Goal: Task Accomplishment & Management: Manage account settings

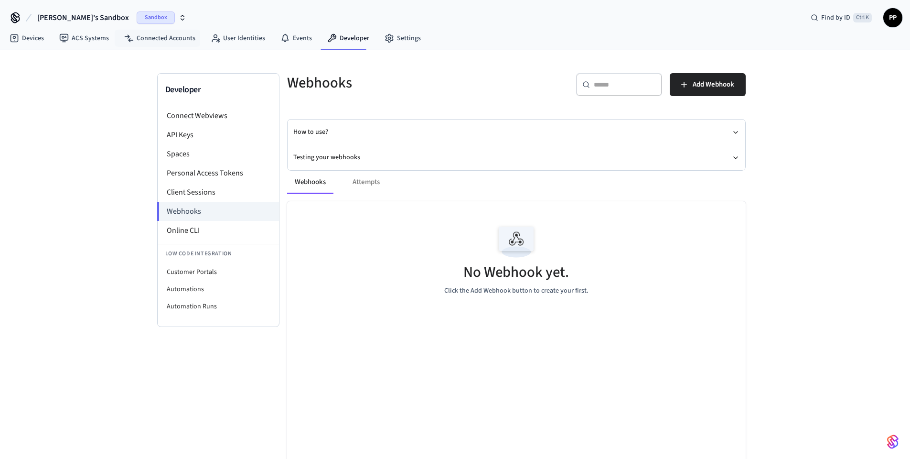
click at [137, 17] on span "Sandbox" at bounding box center [156, 17] width 38 height 12
click at [129, 78] on span "Production" at bounding box center [135, 80] width 38 height 12
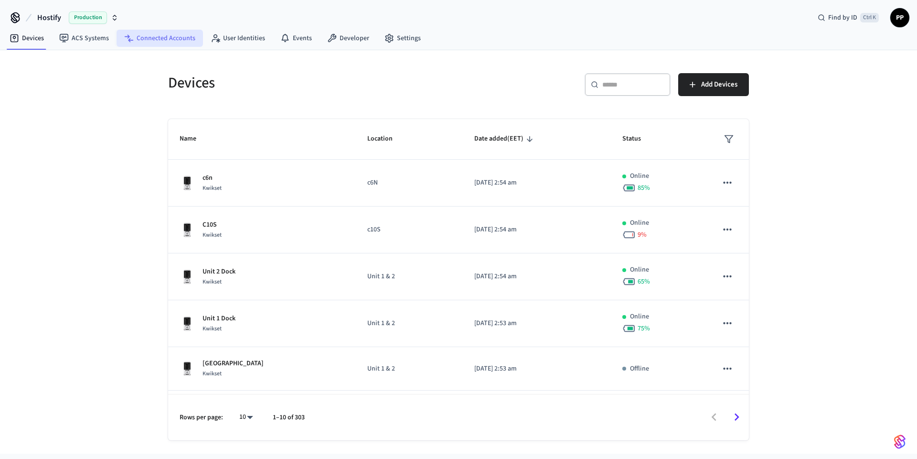
click at [163, 38] on link "Connected Accounts" at bounding box center [160, 38] width 86 height 17
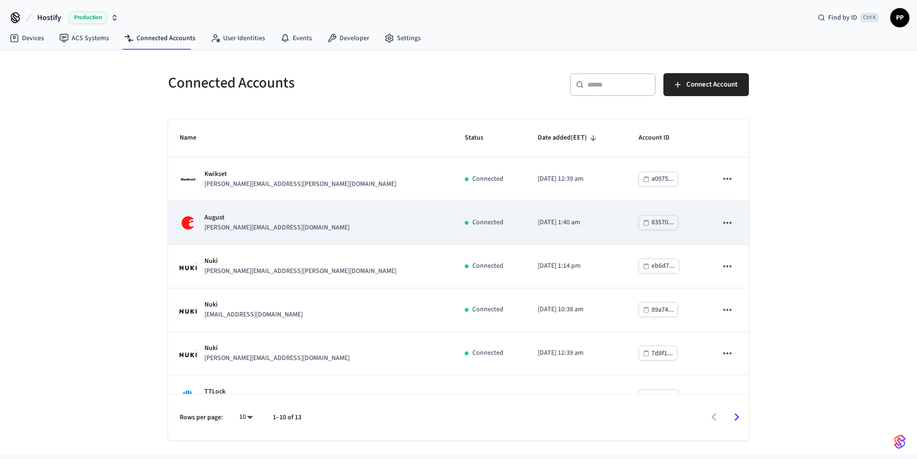
click at [299, 225] on div "August [PERSON_NAME][EMAIL_ADDRESS][DOMAIN_NAME]" at bounding box center [311, 223] width 262 height 20
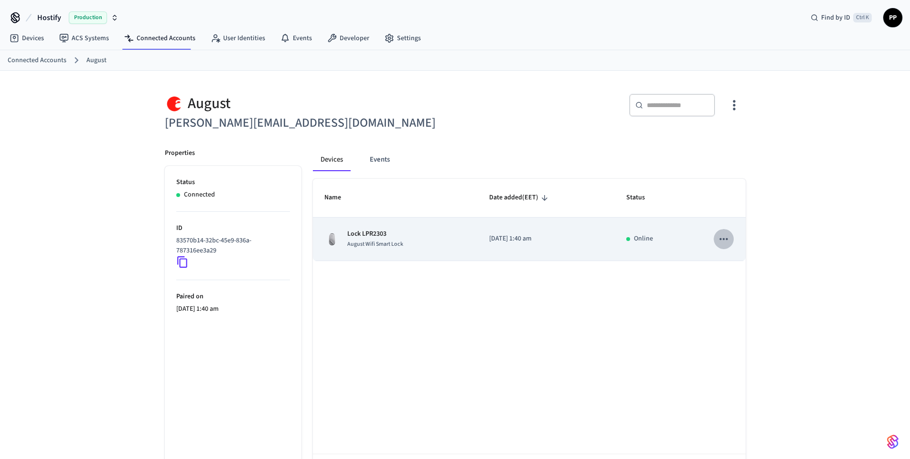
click at [724, 239] on icon "sticky table" at bounding box center [724, 239] width 8 height 2
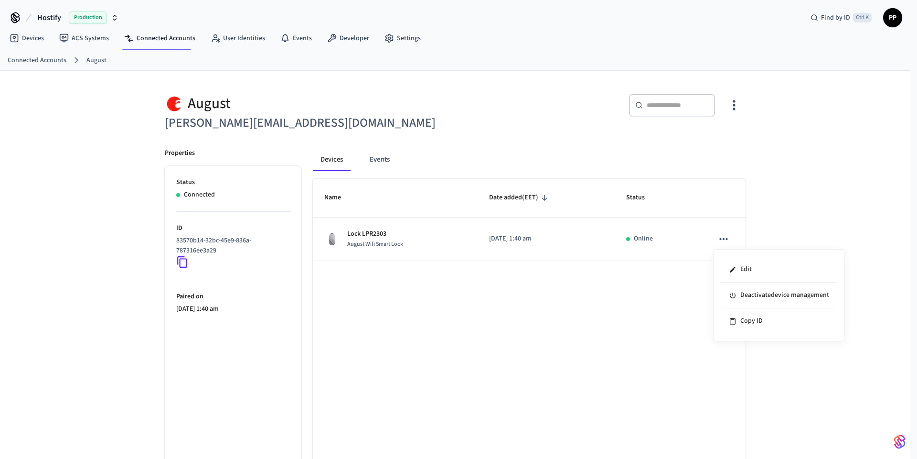
click at [521, 337] on div at bounding box center [458, 229] width 917 height 459
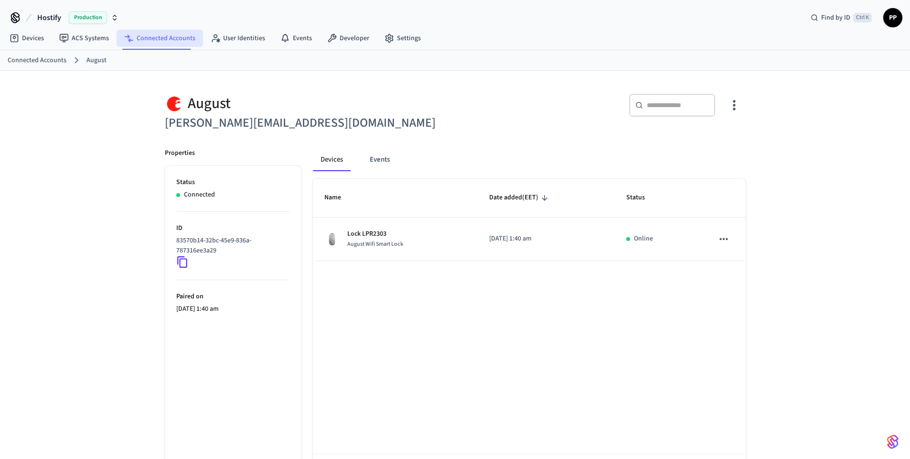
click at [168, 42] on link "Connected Accounts" at bounding box center [160, 38] width 86 height 17
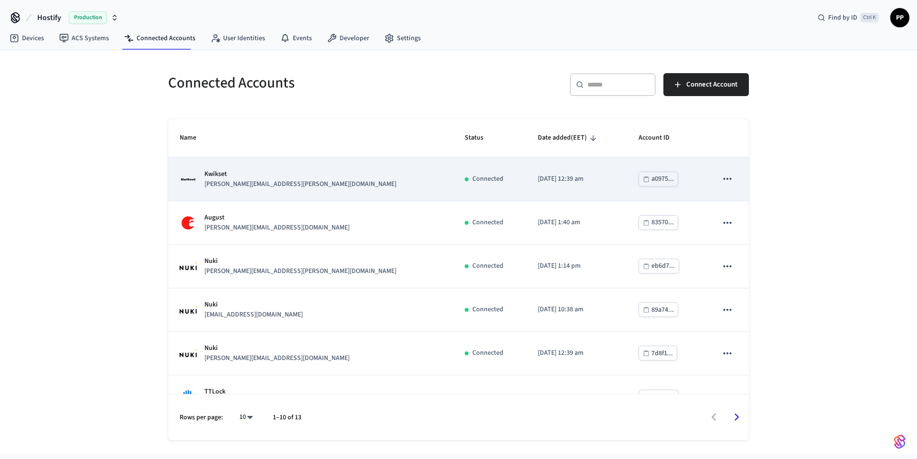
click at [257, 183] on p "[PERSON_NAME][EMAIL_ADDRESS][PERSON_NAME][DOMAIN_NAME]" at bounding box center [301, 184] width 192 height 10
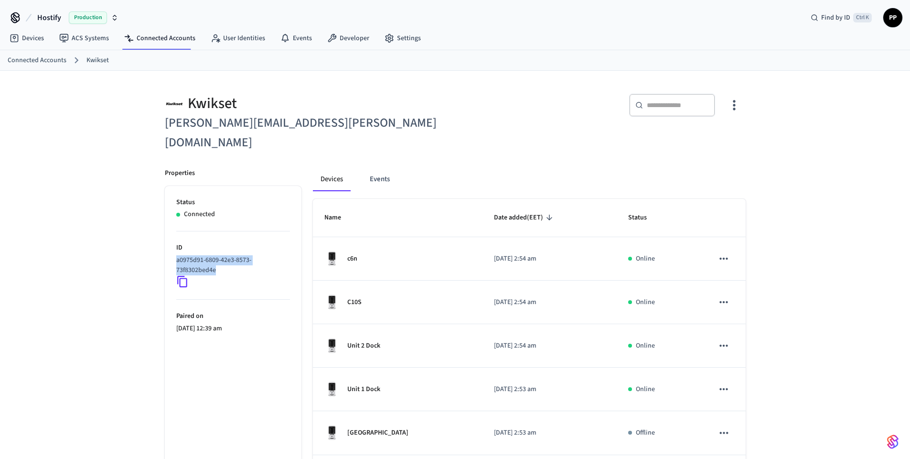
drag, startPoint x: 228, startPoint y: 253, endPoint x: 175, endPoint y: 242, distance: 53.6
click at [175, 242] on ul "Status Connected ID a0975d91-6809-42e3-8573-73f8302bed4e Paired on [DATE] 12:39…" at bounding box center [233, 452] width 137 height 533
copy p "a0975d91-6809-42e3-8573-73f8302bed4e"
click at [465, 92] on div "​ ​" at bounding box center [598, 117] width 296 height 70
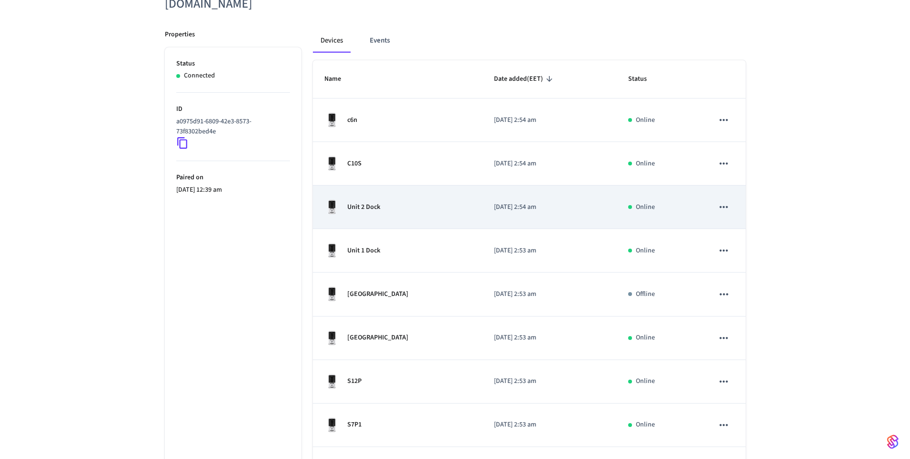
scroll to position [172, 0]
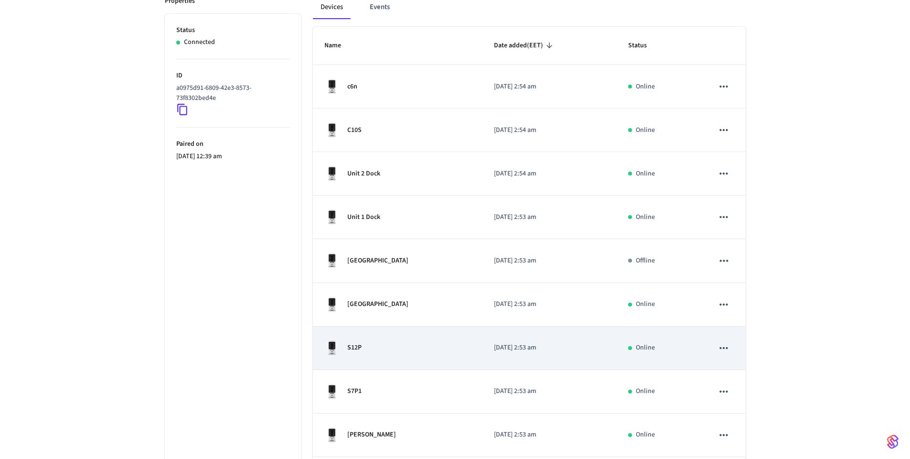
click at [721, 347] on icon "sticky table" at bounding box center [724, 348] width 8 height 2
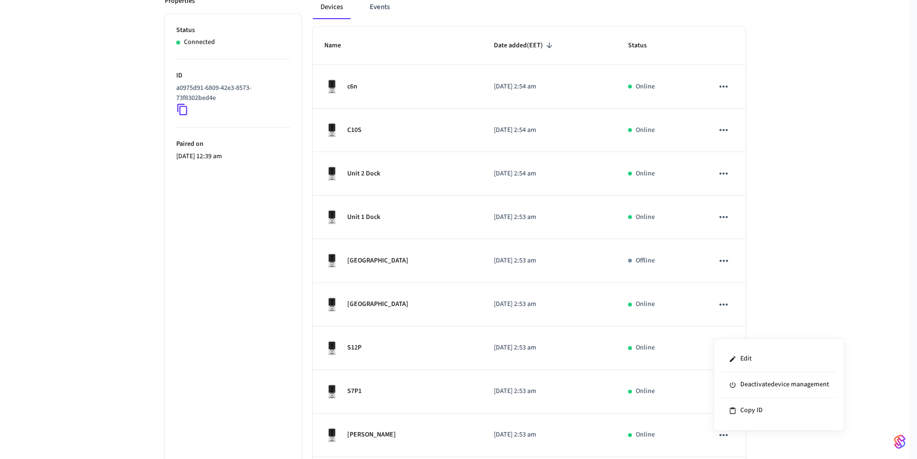
click at [803, 280] on div at bounding box center [458, 229] width 917 height 459
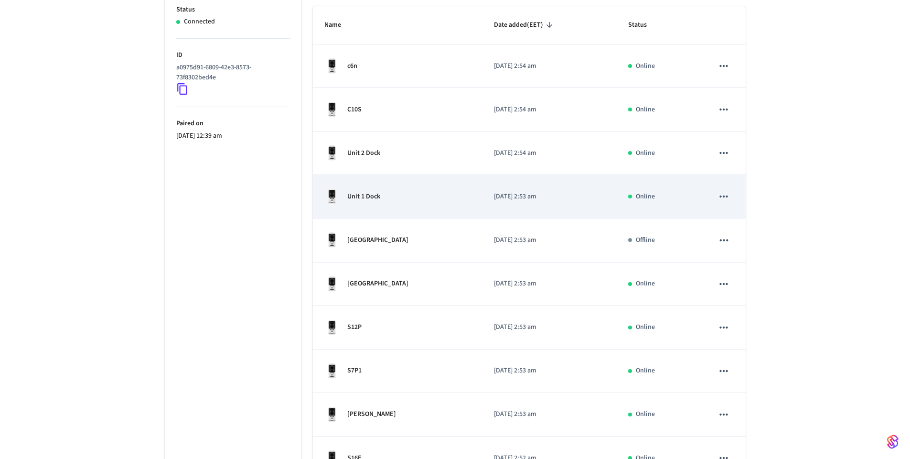
scroll to position [68, 0]
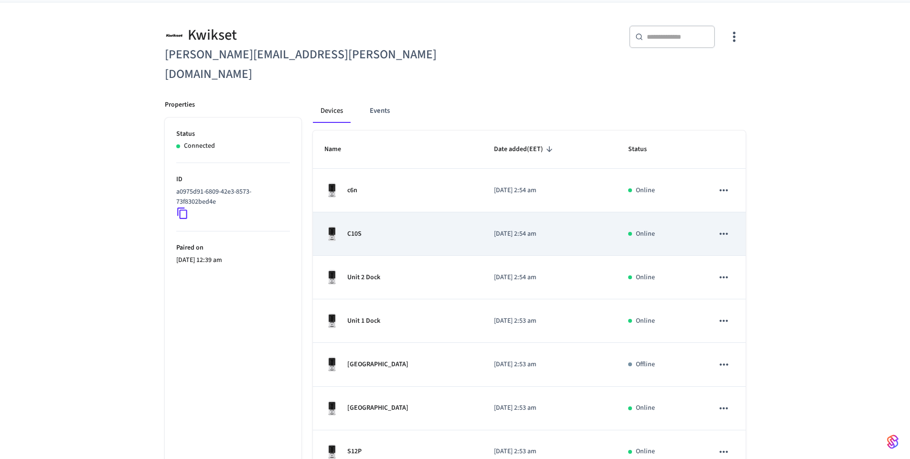
click at [725, 233] on icon "sticky table" at bounding box center [724, 234] width 8 height 2
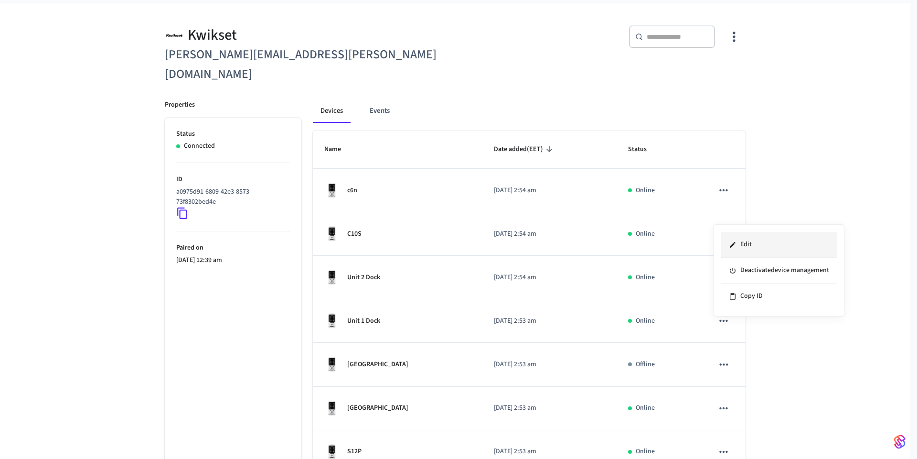
click at [752, 245] on li "Edit" at bounding box center [779, 245] width 116 height 26
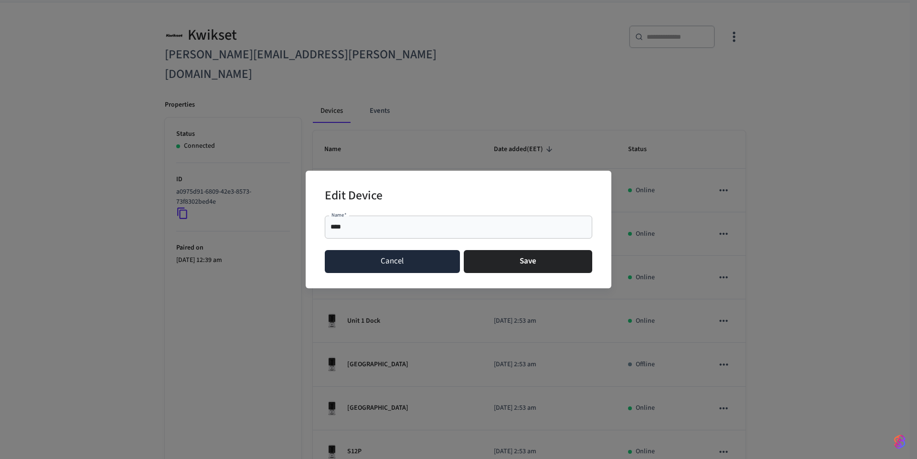
click at [407, 260] on button "Cancel" at bounding box center [392, 261] width 135 height 23
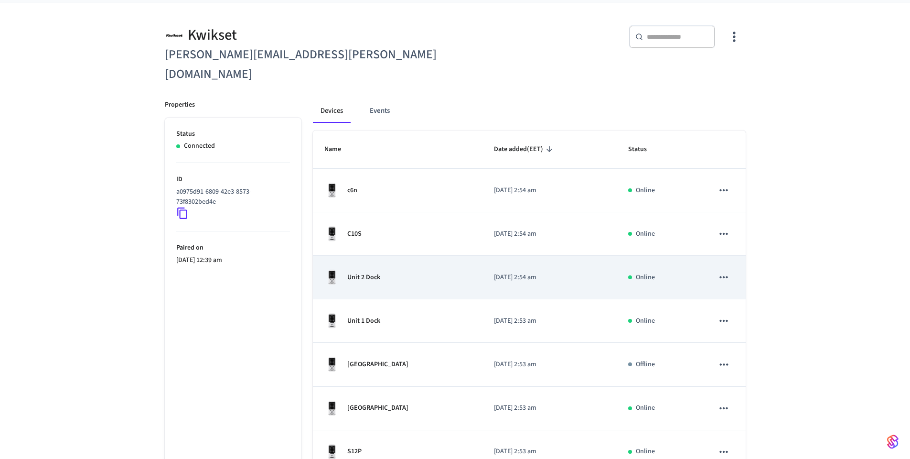
click at [384, 269] on div "Unit 2 Dock" at bounding box center [397, 276] width 147 height 15
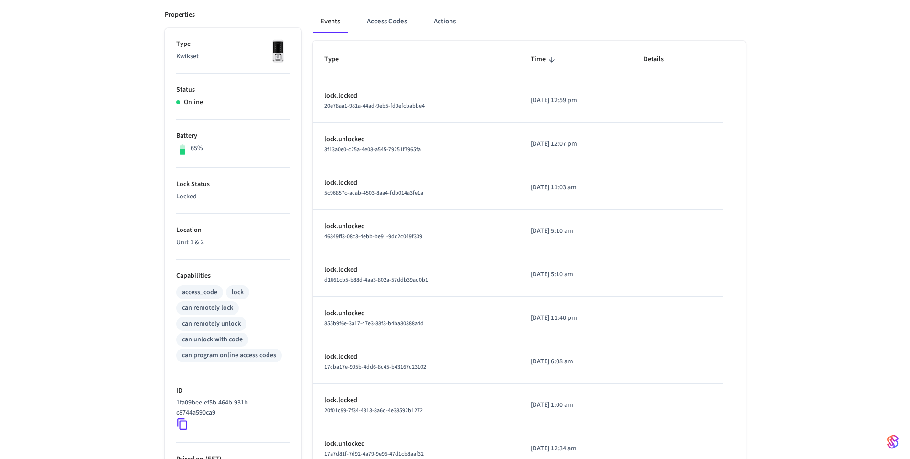
scroll to position [172, 0]
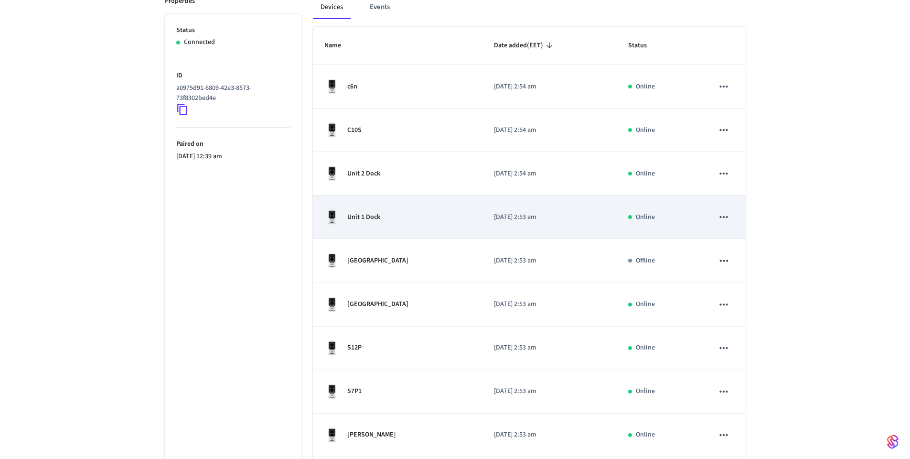
scroll to position [68, 0]
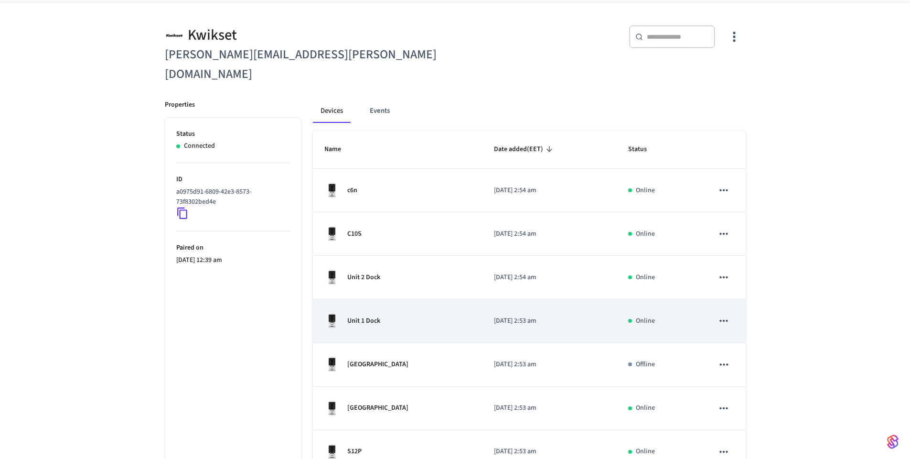
click at [725, 320] on icon "sticky table" at bounding box center [724, 321] width 8 height 2
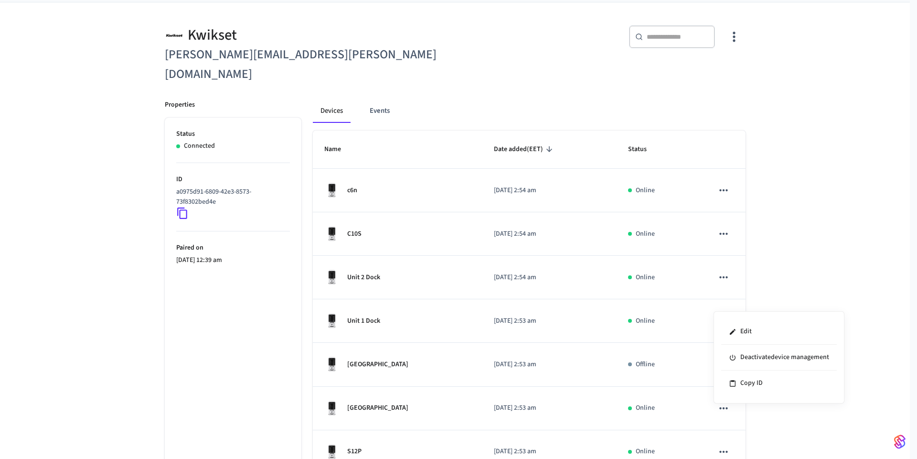
click at [395, 320] on div at bounding box center [458, 229] width 917 height 459
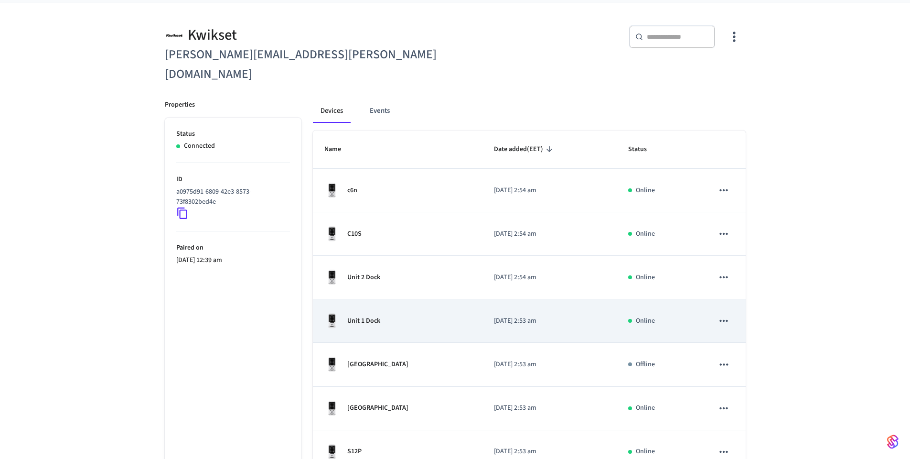
click at [370, 316] on p "Unit 1 Dock" at bounding box center [363, 321] width 33 height 10
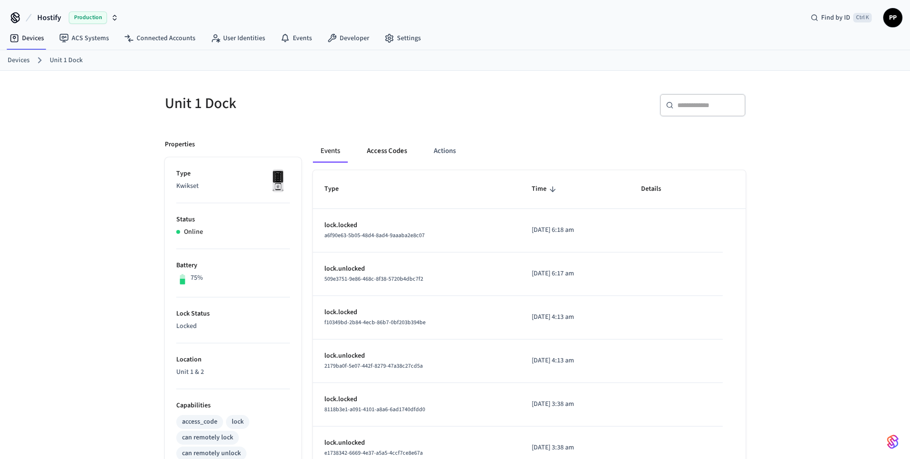
click at [382, 150] on button "Access Codes" at bounding box center [386, 151] width 55 height 23
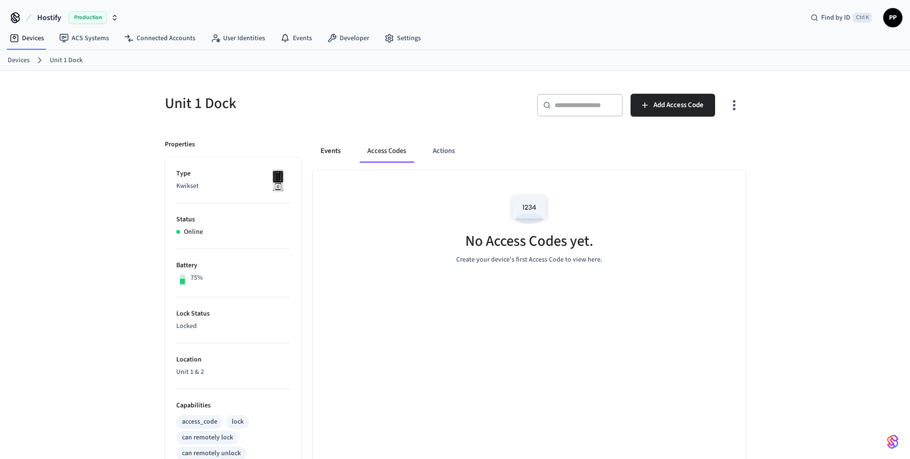
click at [339, 149] on button "Events" at bounding box center [330, 151] width 35 height 23
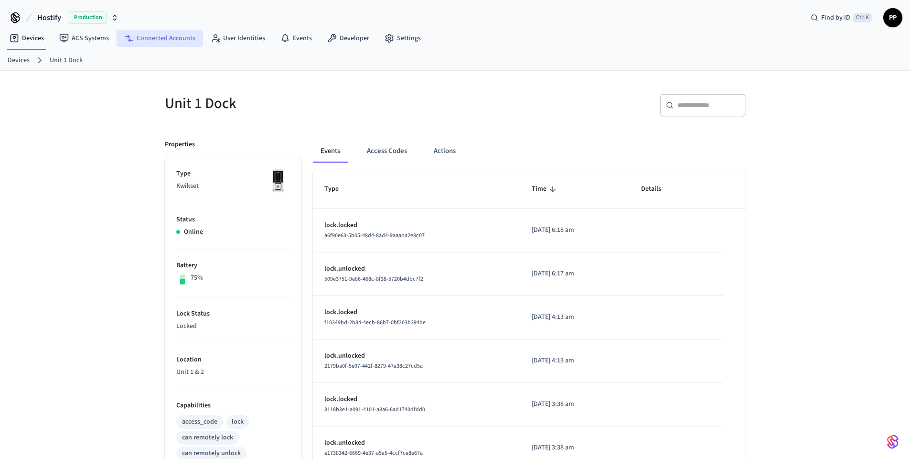
click at [163, 39] on link "Connected Accounts" at bounding box center [160, 38] width 86 height 17
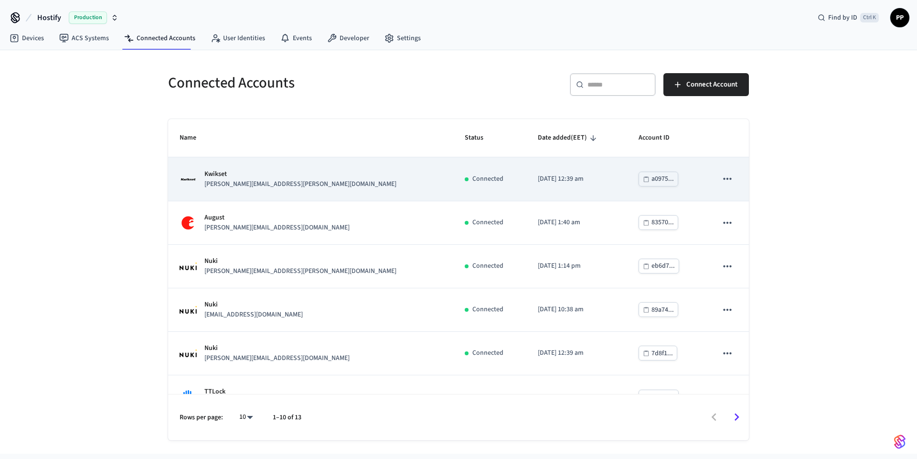
click at [252, 185] on p "[PERSON_NAME][EMAIL_ADDRESS][PERSON_NAME][DOMAIN_NAME]" at bounding box center [301, 184] width 192 height 10
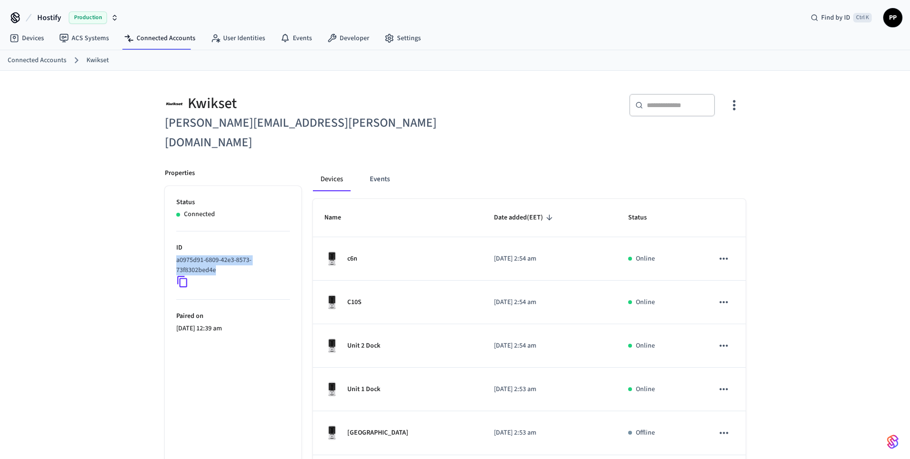
drag, startPoint x: 218, startPoint y: 250, endPoint x: 178, endPoint y: 242, distance: 41.4
click at [178, 255] on p "a0975d91-6809-42e3-8573-73f8302bed4e" at bounding box center [231, 265] width 110 height 20
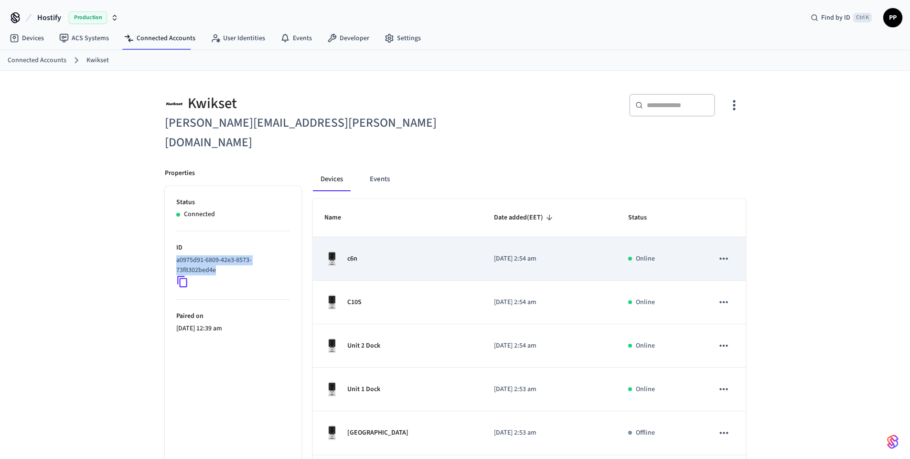
copy p "a0975d91-6809-42e3-8573-73f8302bed4e"
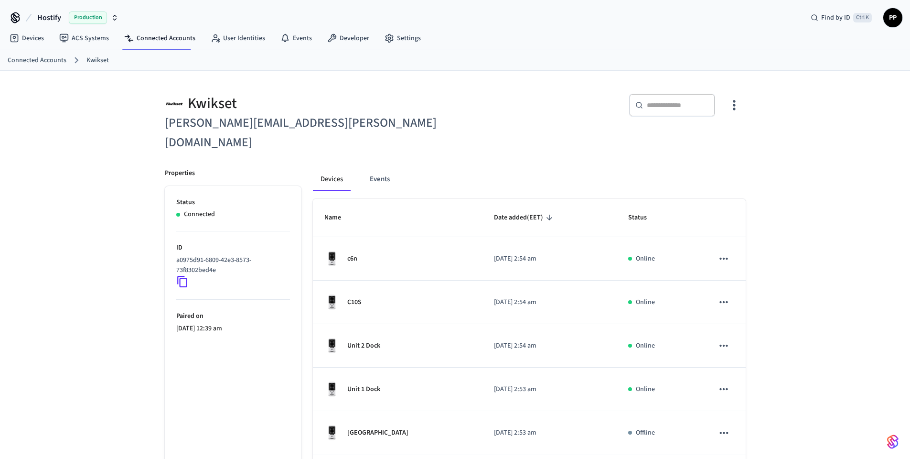
click at [117, 214] on div "Kwikset [PERSON_NAME][EMAIL_ADDRESS][PERSON_NAME][DOMAIN_NAME] ​ ​ Properties S…" at bounding box center [455, 395] width 910 height 648
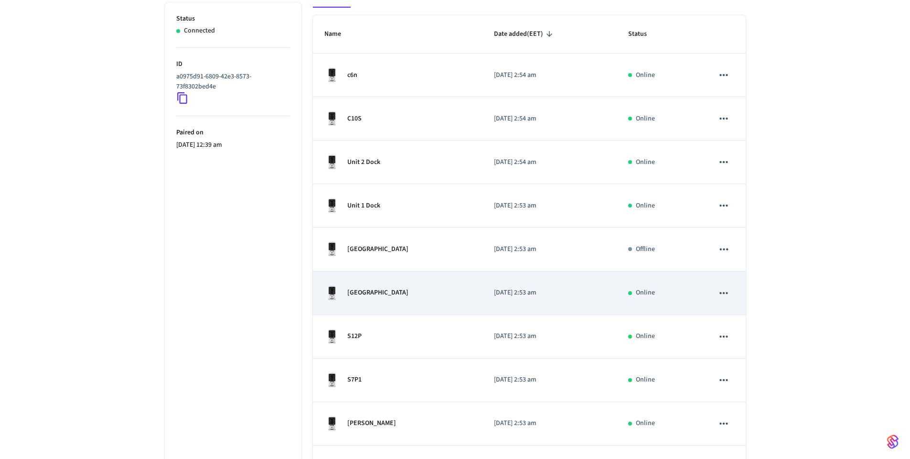
scroll to position [11, 0]
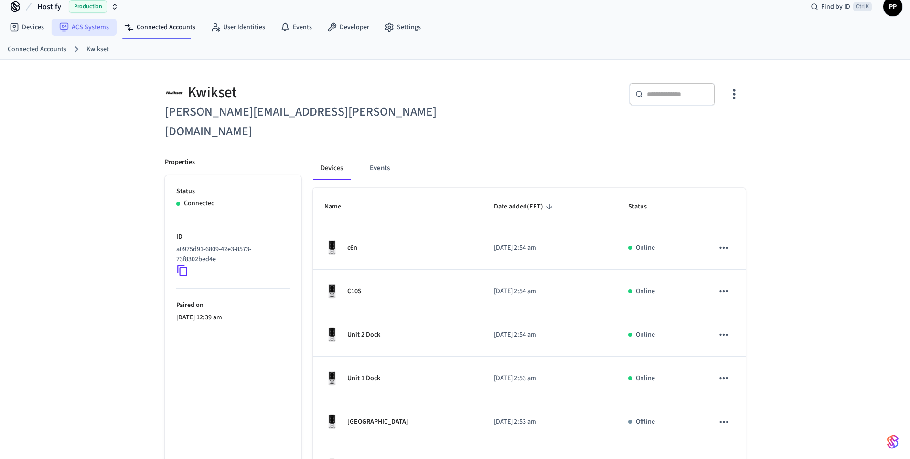
click at [85, 27] on link "ACS Systems" at bounding box center [84, 27] width 65 height 17
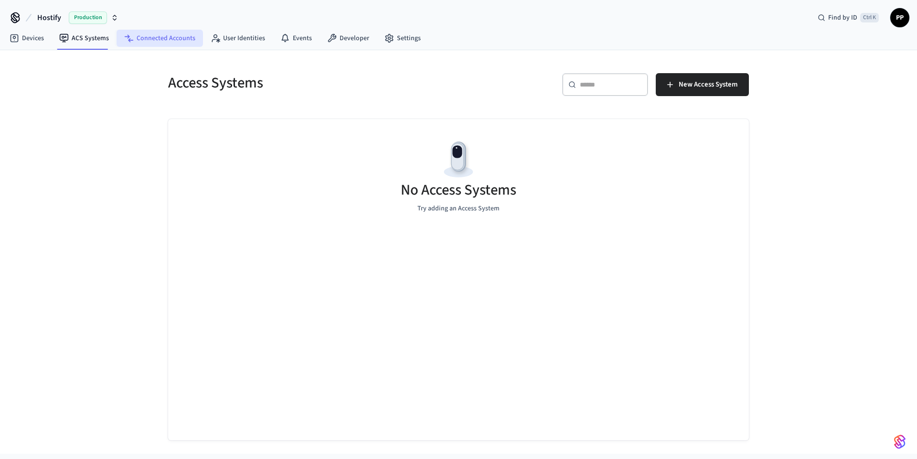
click at [160, 42] on link "Connected Accounts" at bounding box center [160, 38] width 86 height 17
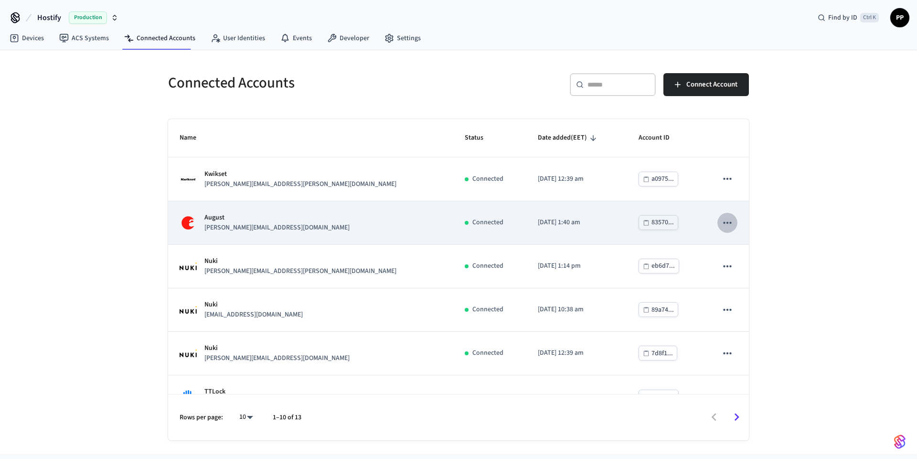
click at [721, 220] on icon "sticky table" at bounding box center [727, 222] width 12 height 12
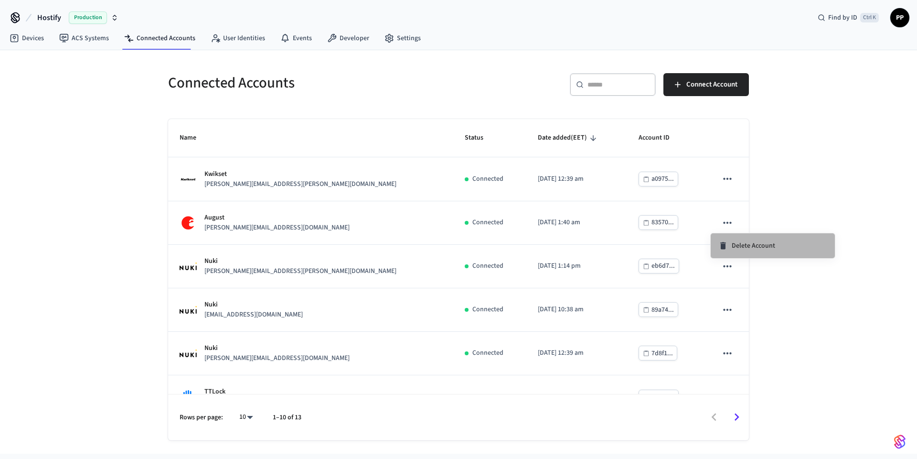
click at [753, 247] on span "Delete Account" at bounding box center [753, 246] width 43 height 10
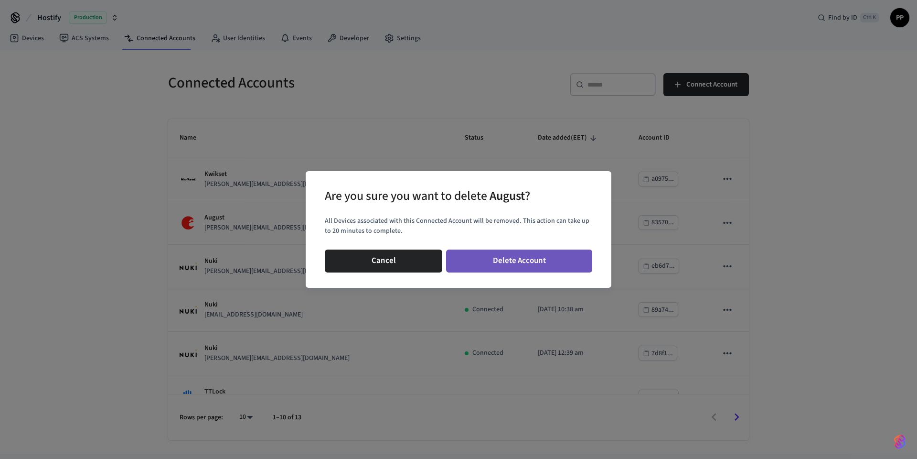
click at [526, 261] on button "Delete Account" at bounding box center [519, 260] width 146 height 23
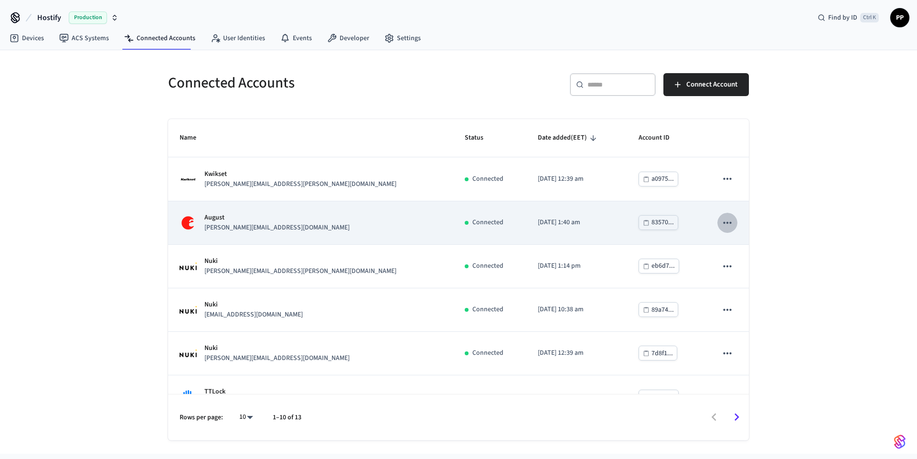
click at [721, 223] on icon "sticky table" at bounding box center [727, 222] width 12 height 12
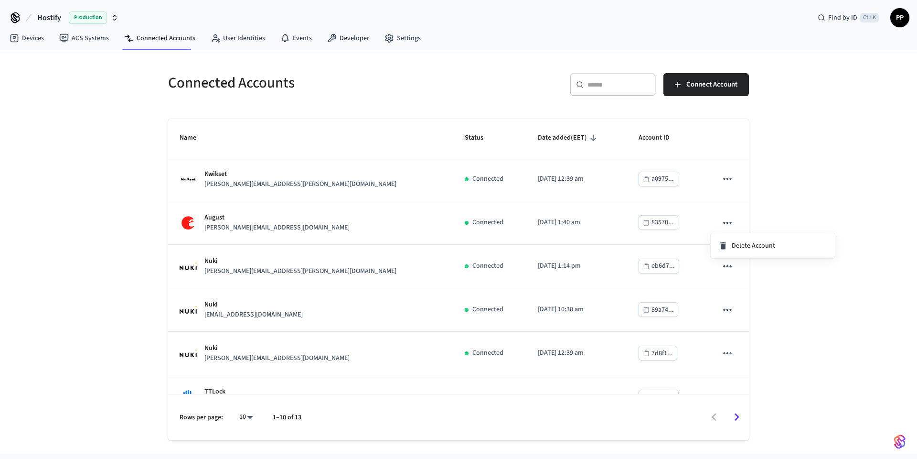
click at [803, 177] on div at bounding box center [458, 229] width 917 height 459
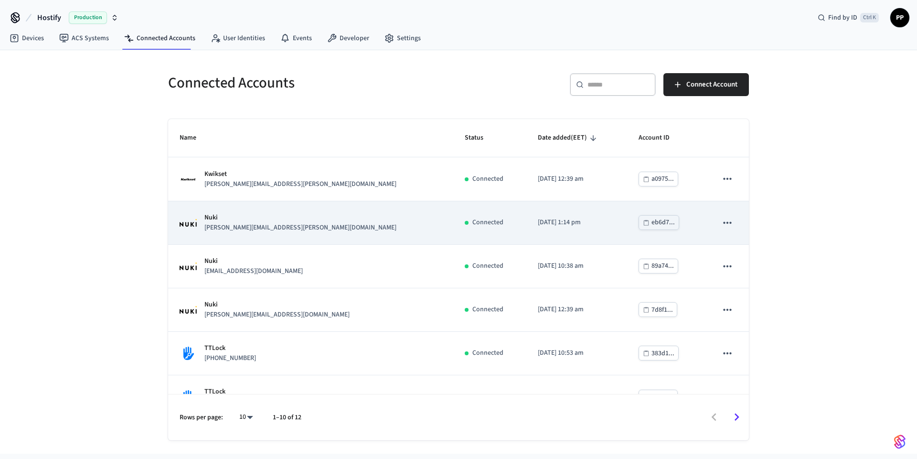
click at [269, 227] on div "Nuki lukas@kolafa.net" at bounding box center [311, 223] width 262 height 20
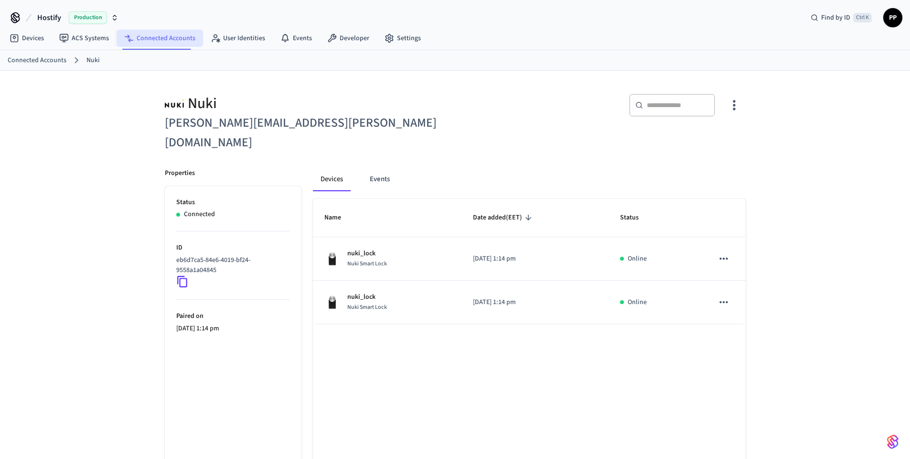
click at [153, 37] on link "Connected Accounts" at bounding box center [160, 38] width 86 height 17
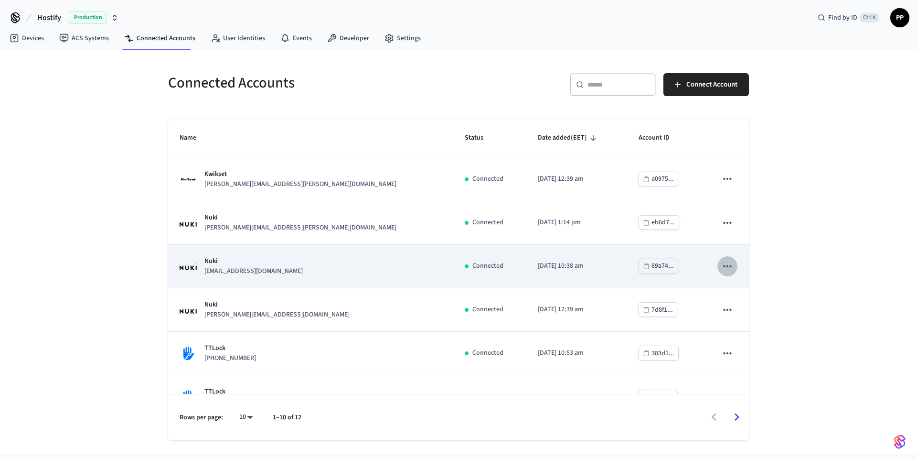
click at [722, 269] on icon "sticky table" at bounding box center [727, 266] width 12 height 12
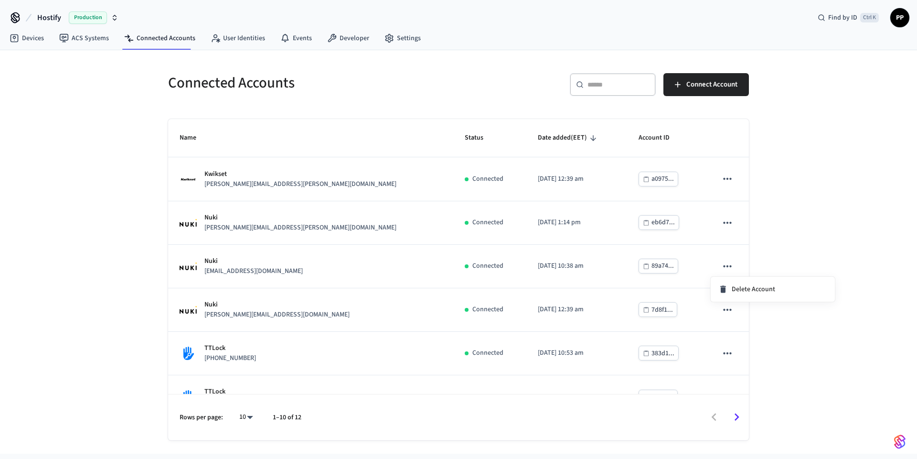
click at [271, 269] on div at bounding box center [458, 229] width 917 height 459
